Goal: Information Seeking & Learning: Learn about a topic

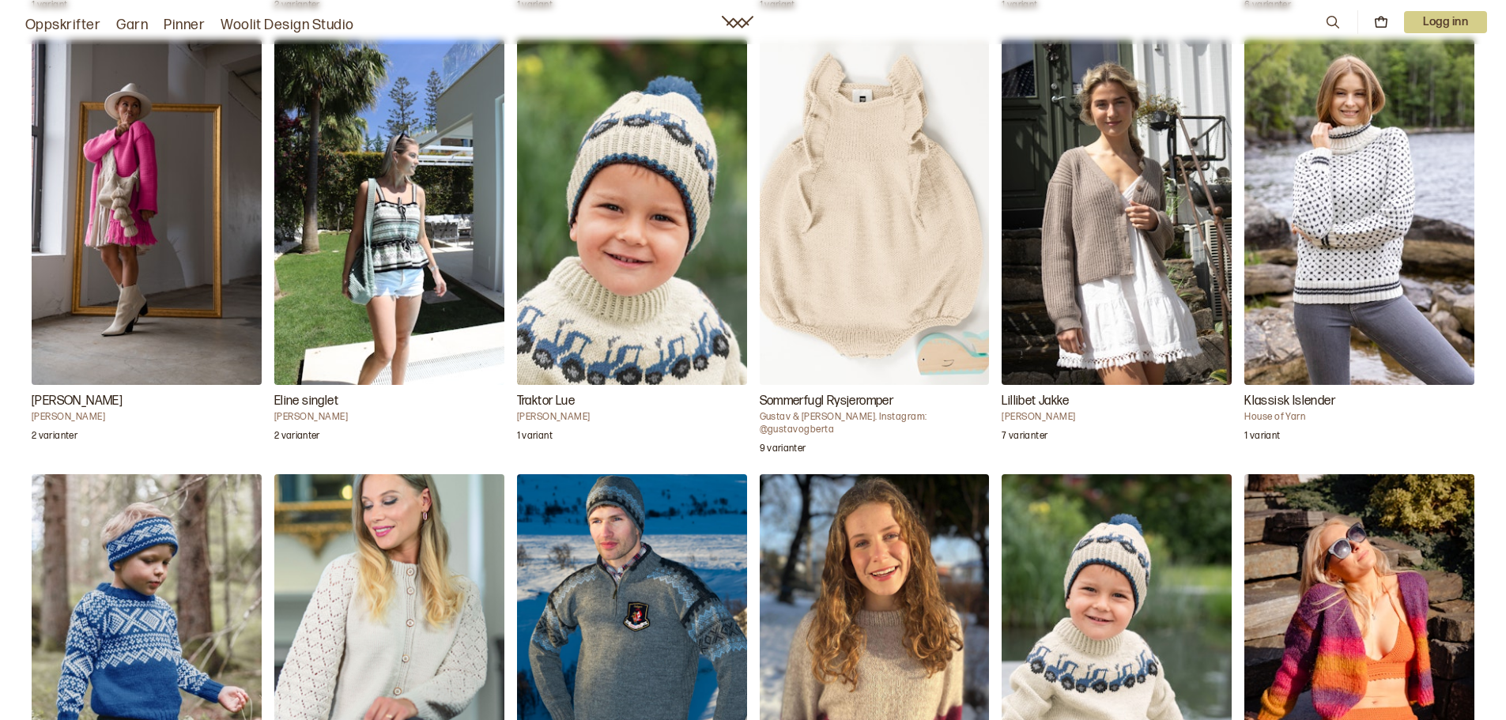
scroll to position [2460, 0]
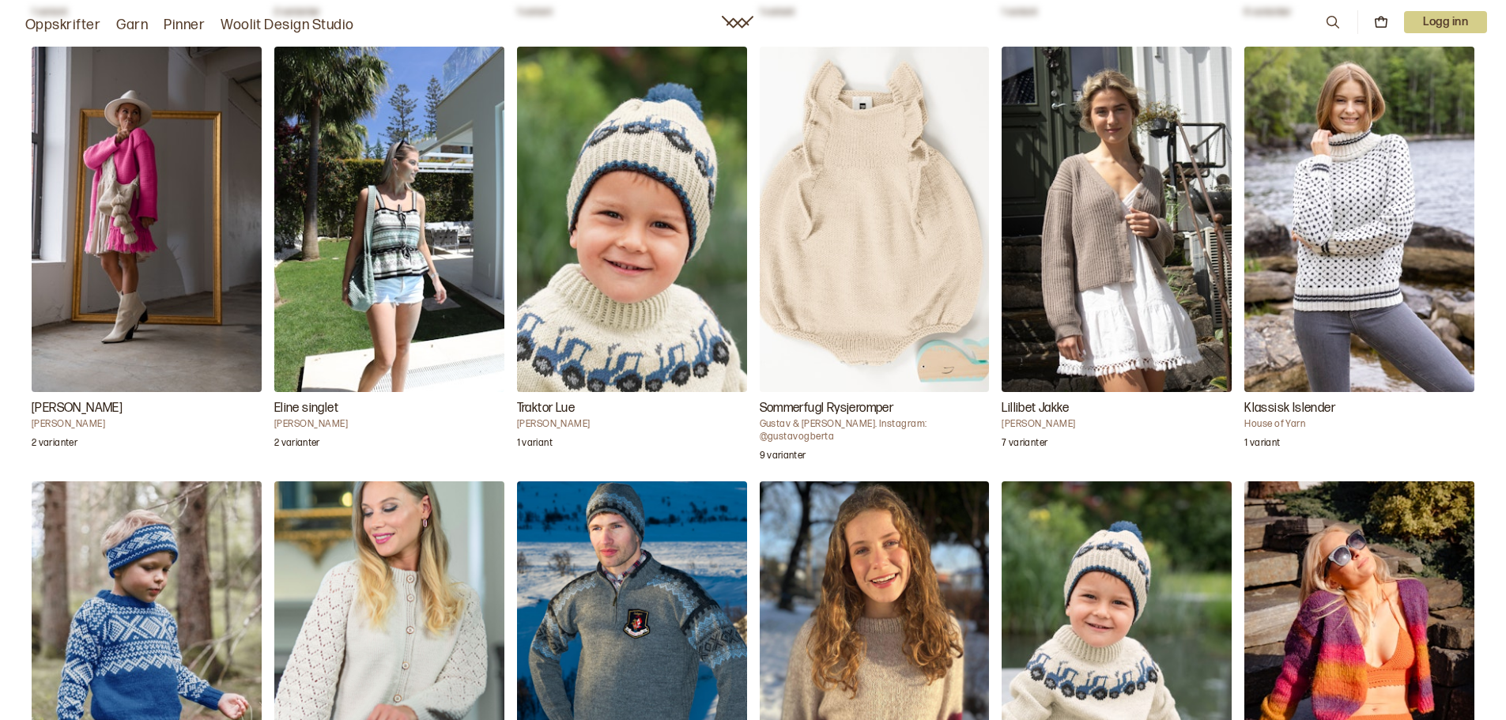
click at [589, 378] on img "Traktor Lue" at bounding box center [632, 219] width 230 height 345
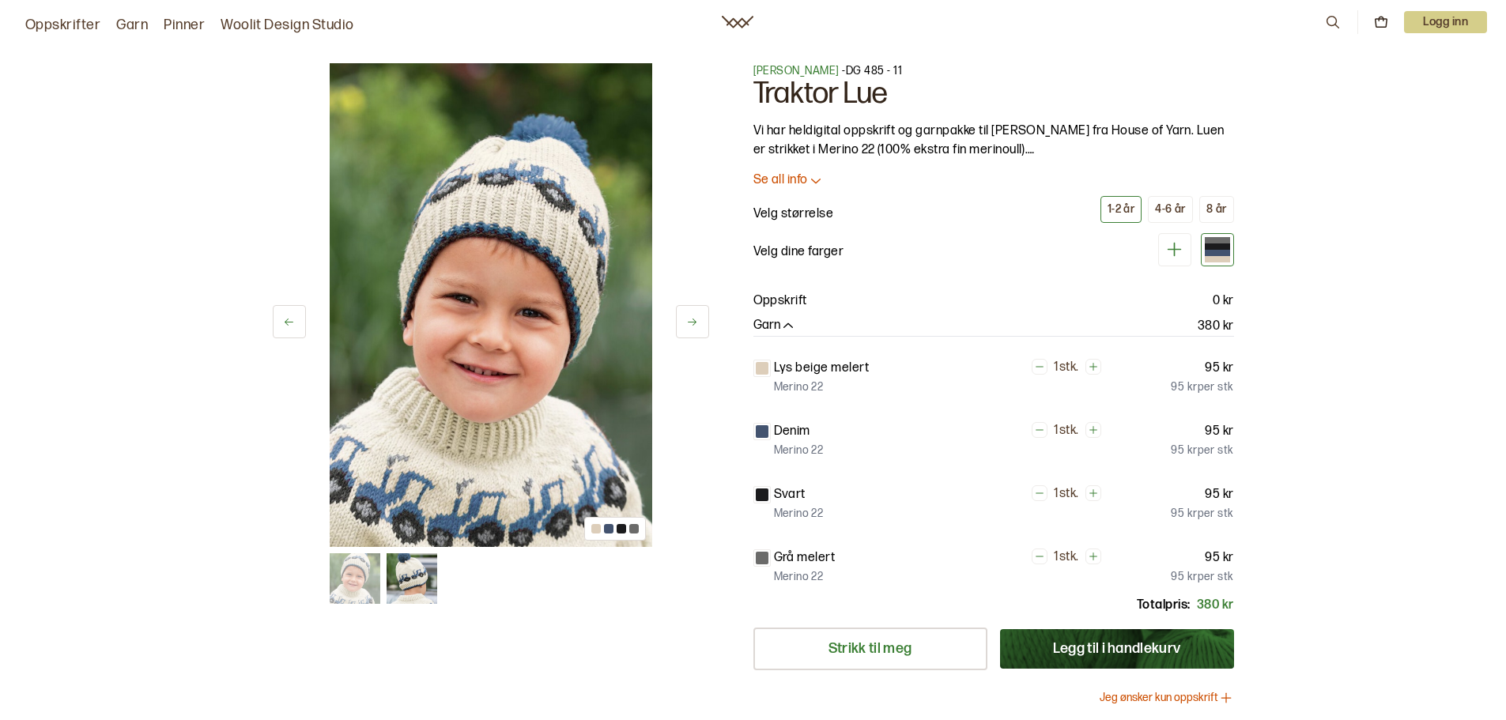
click at [797, 179] on p "Se all info" at bounding box center [780, 180] width 55 height 17
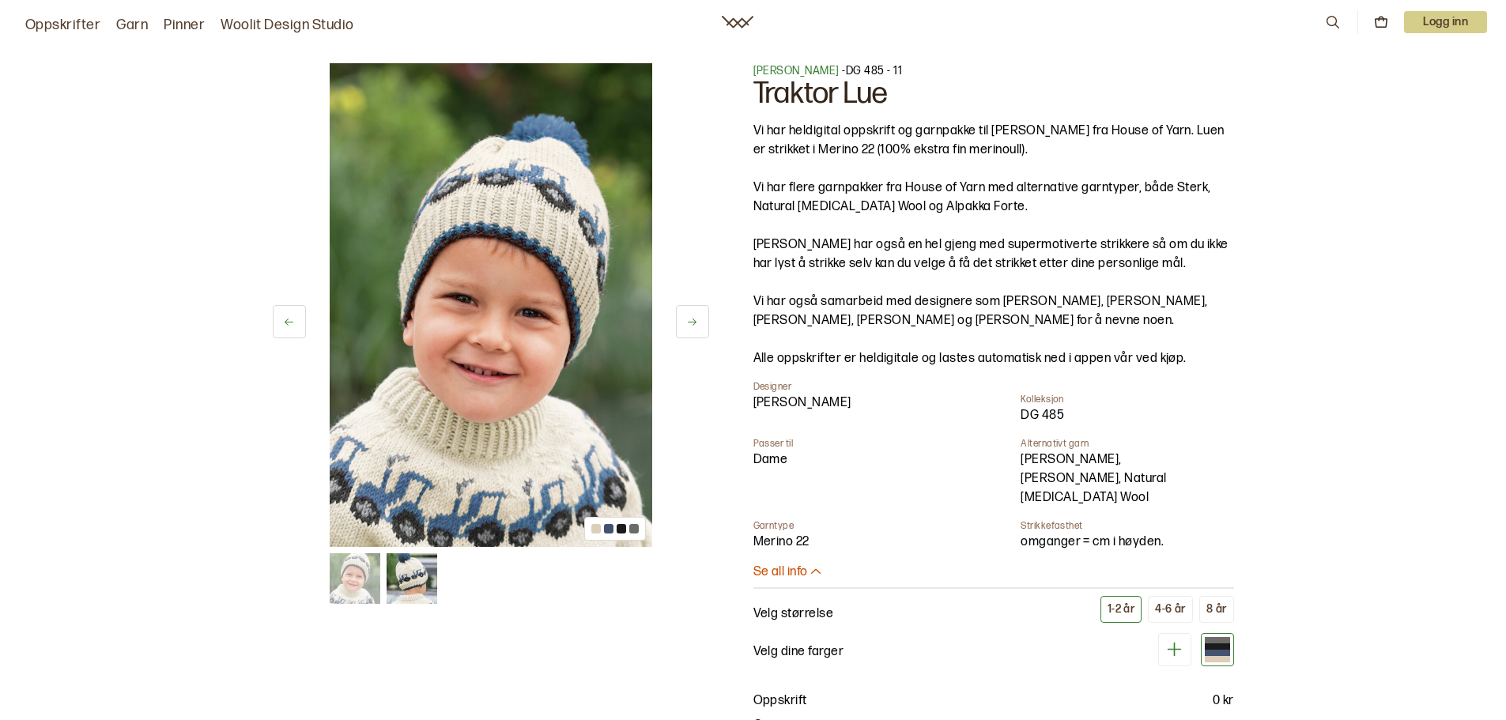
click at [688, 320] on icon at bounding box center [692, 322] width 12 height 12
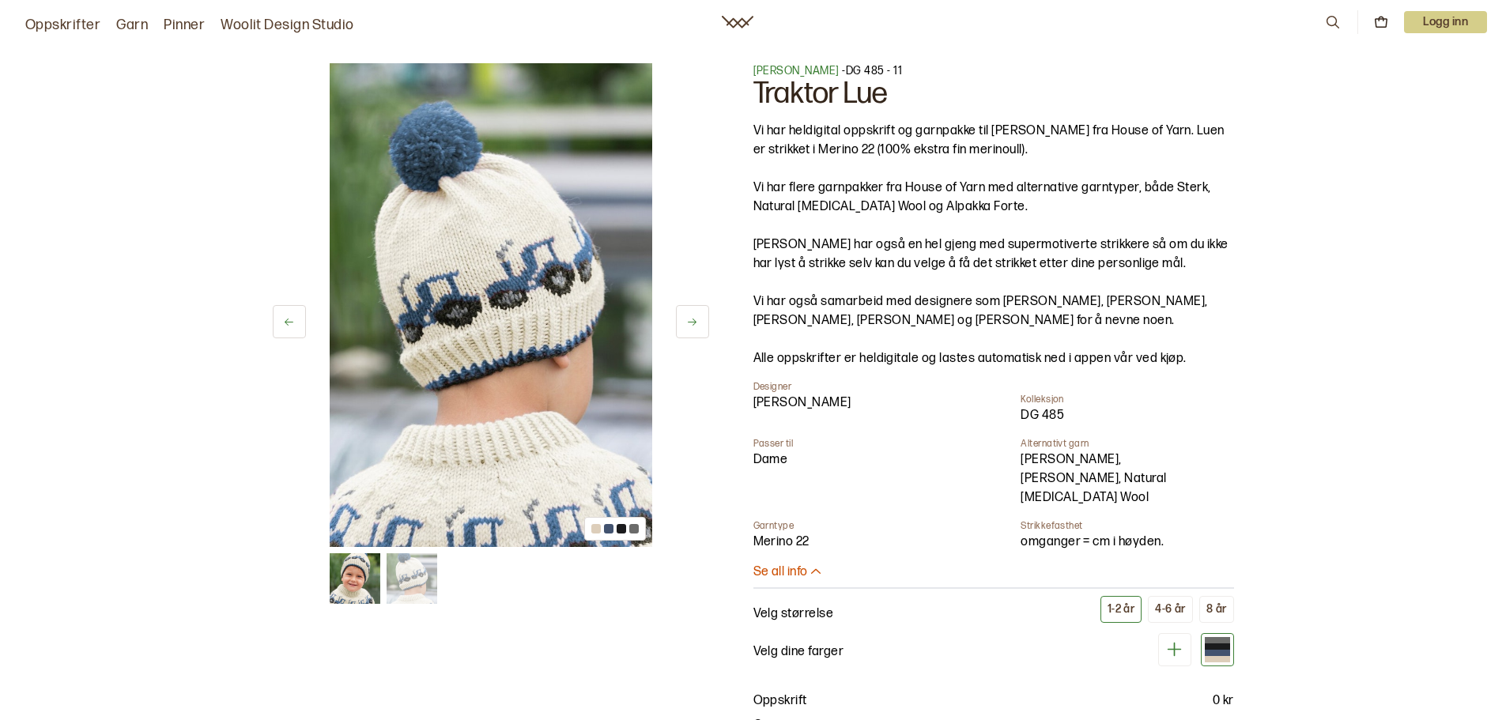
click at [688, 320] on icon at bounding box center [692, 322] width 12 height 12
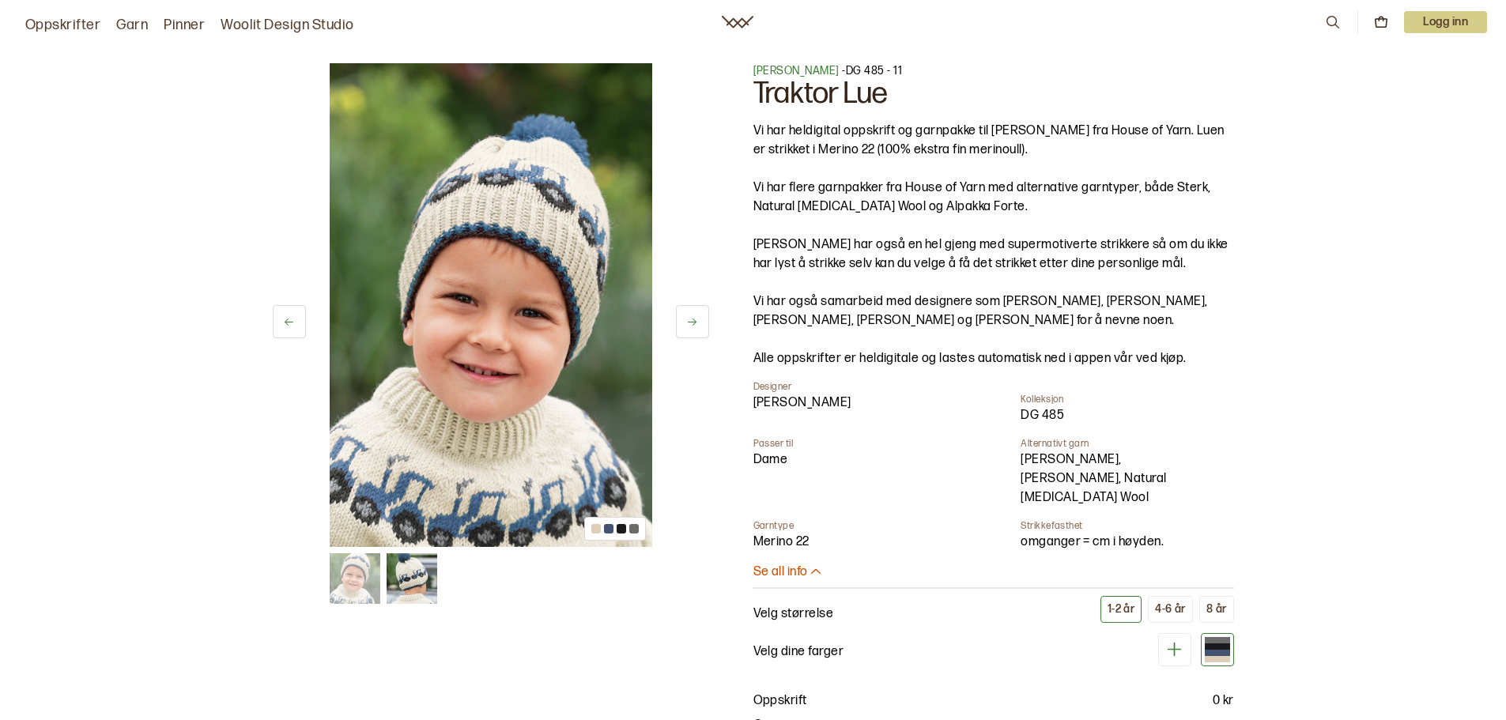
click at [695, 322] on icon at bounding box center [692, 322] width 9 height 7
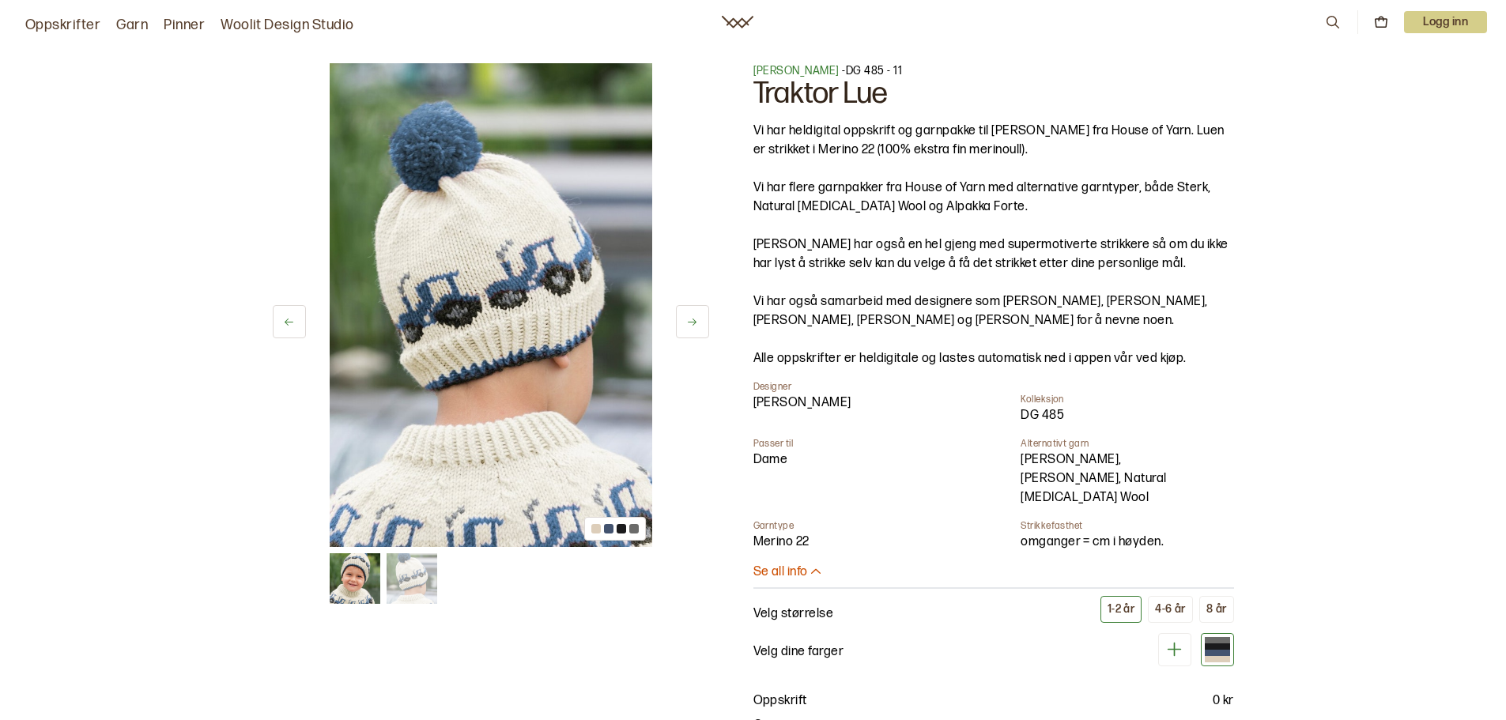
click at [695, 322] on icon at bounding box center [692, 322] width 9 height 7
